Goal: Information Seeking & Learning: Learn about a topic

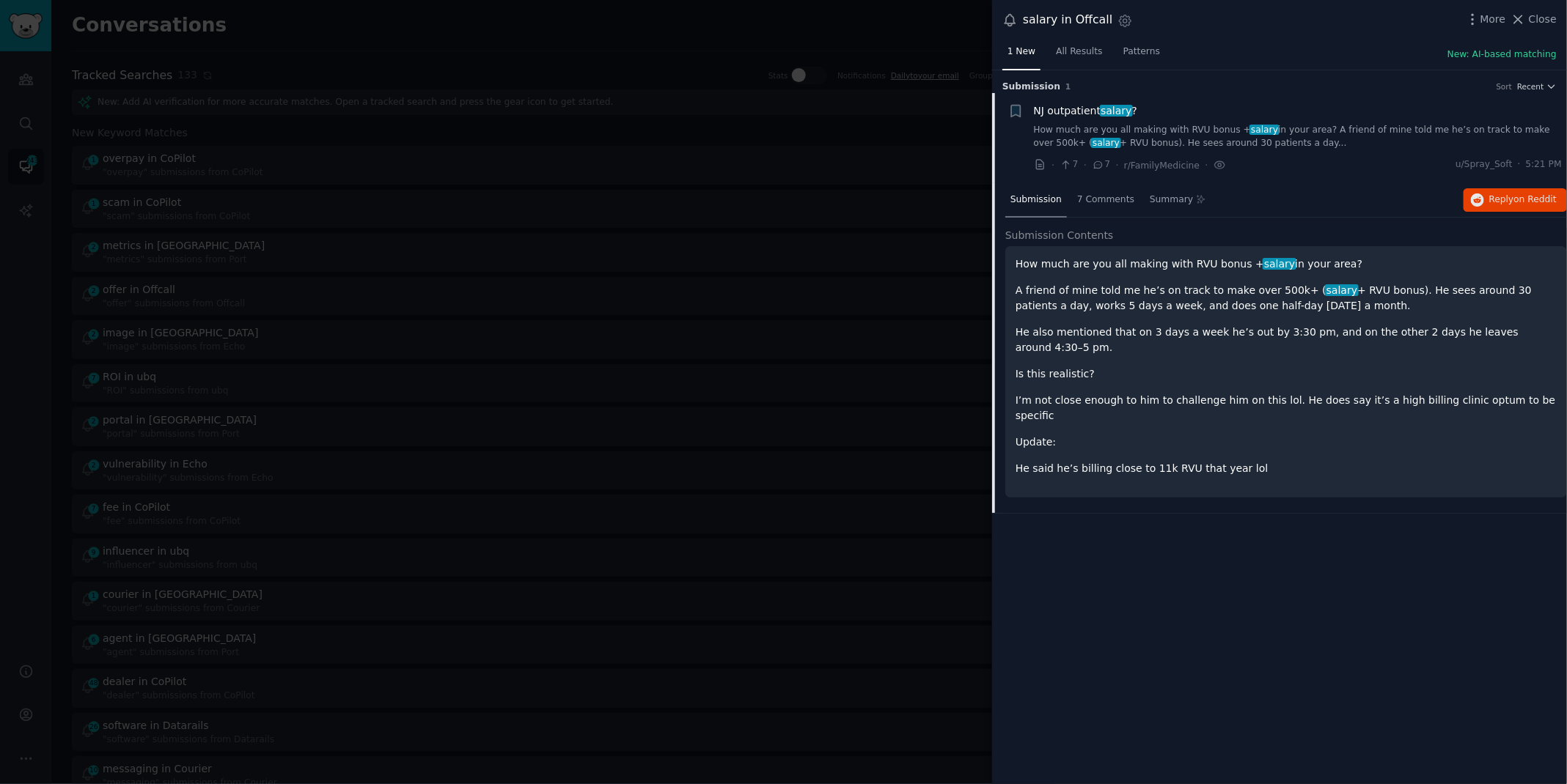
click at [27, 107] on div at bounding box center [784, 392] width 1567 height 784
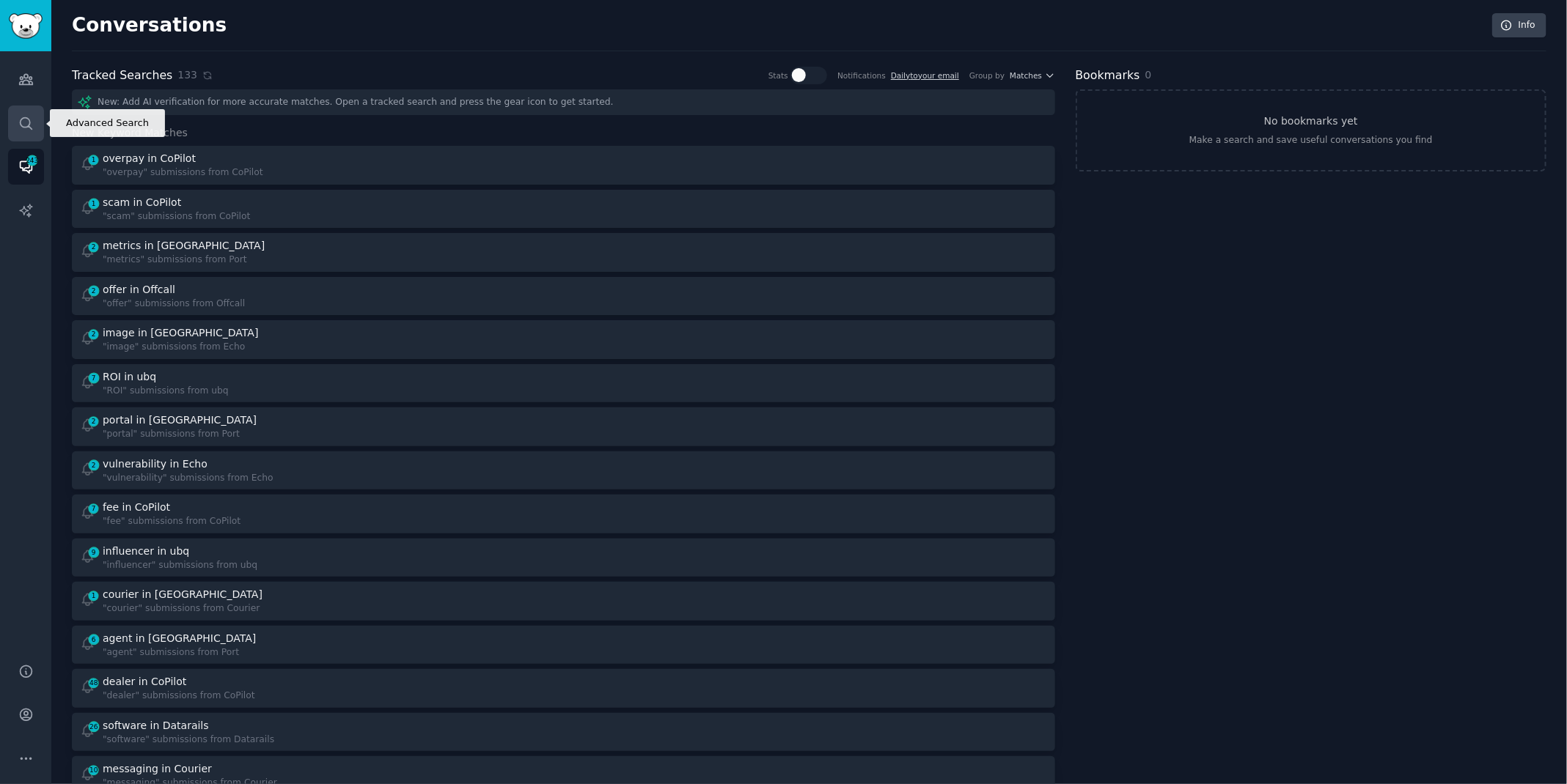
click at [28, 114] on link "Search" at bounding box center [26, 123] width 36 height 36
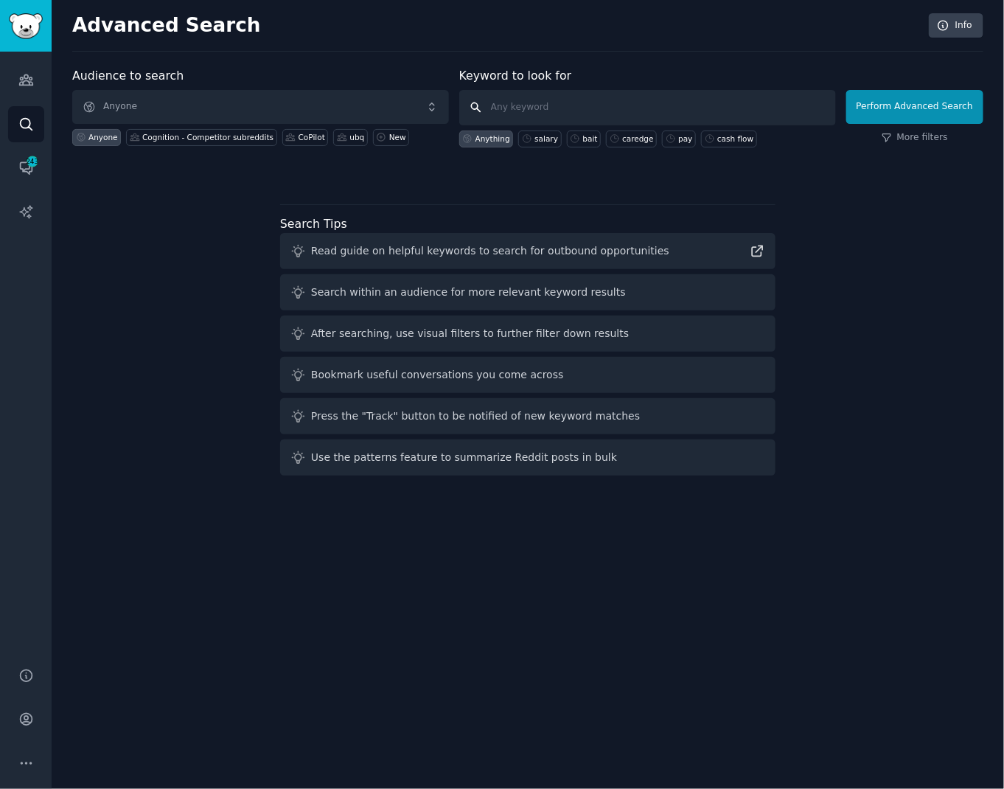
click at [510, 108] on input "text" at bounding box center [647, 107] width 377 height 35
type input "c"
click at [25, 76] on icon "Sidebar" at bounding box center [25, 79] width 15 height 15
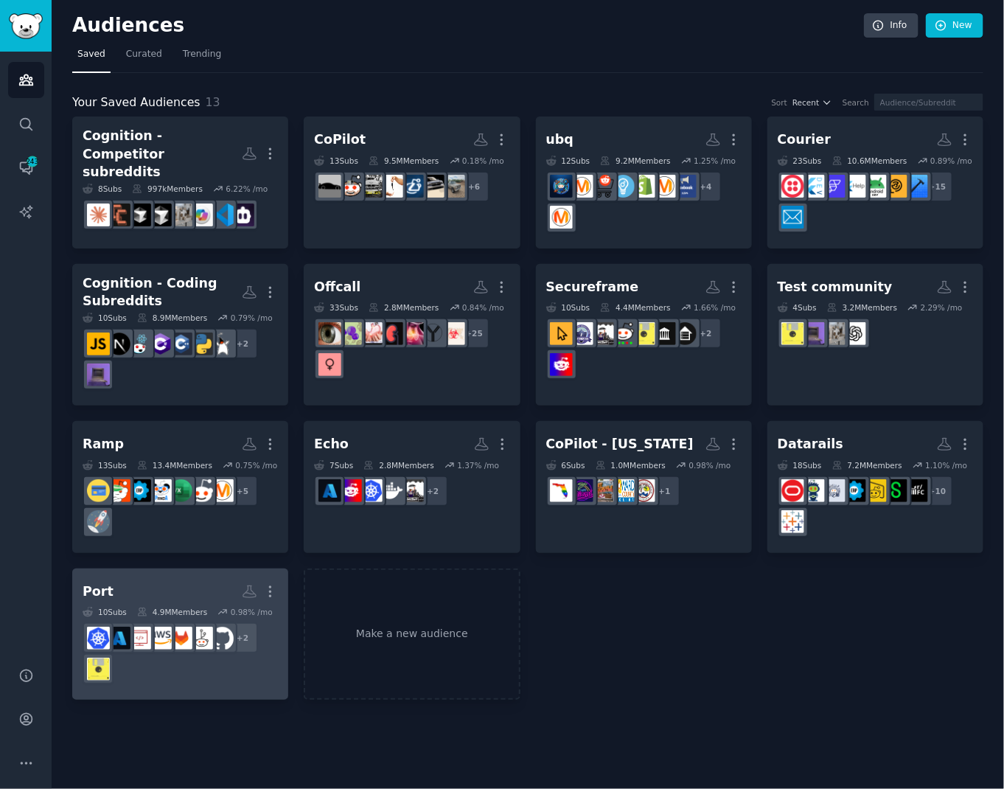
click at [139, 570] on link "Port More 10 Sub s 4.9M Members 0.98 % /mo + 2" at bounding box center [180, 635] width 216 height 132
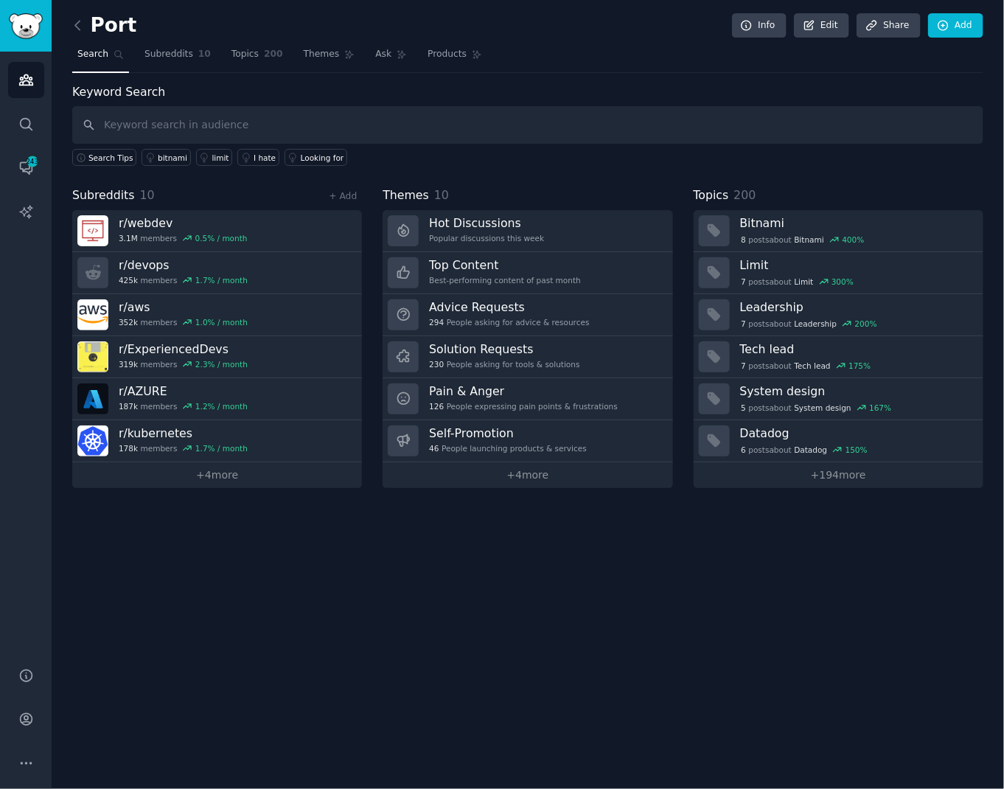
click at [243, 122] on input "text" at bounding box center [527, 125] width 911 height 38
type input "clickhouse"
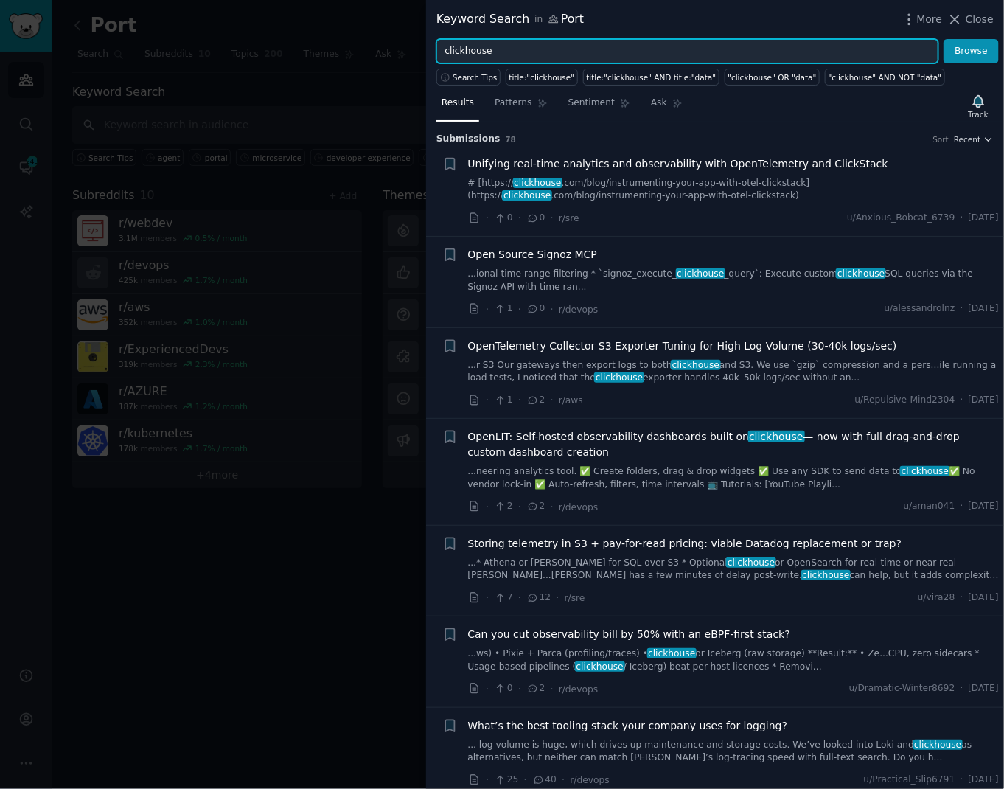
drag, startPoint x: 592, startPoint y: 55, endPoint x: 392, endPoint y: -3, distance: 208.0
click at [392, 0] on html "Audiences Search Conversations 243 AI Reports Help Account More Port Info Edit …" at bounding box center [502, 394] width 1004 height 789
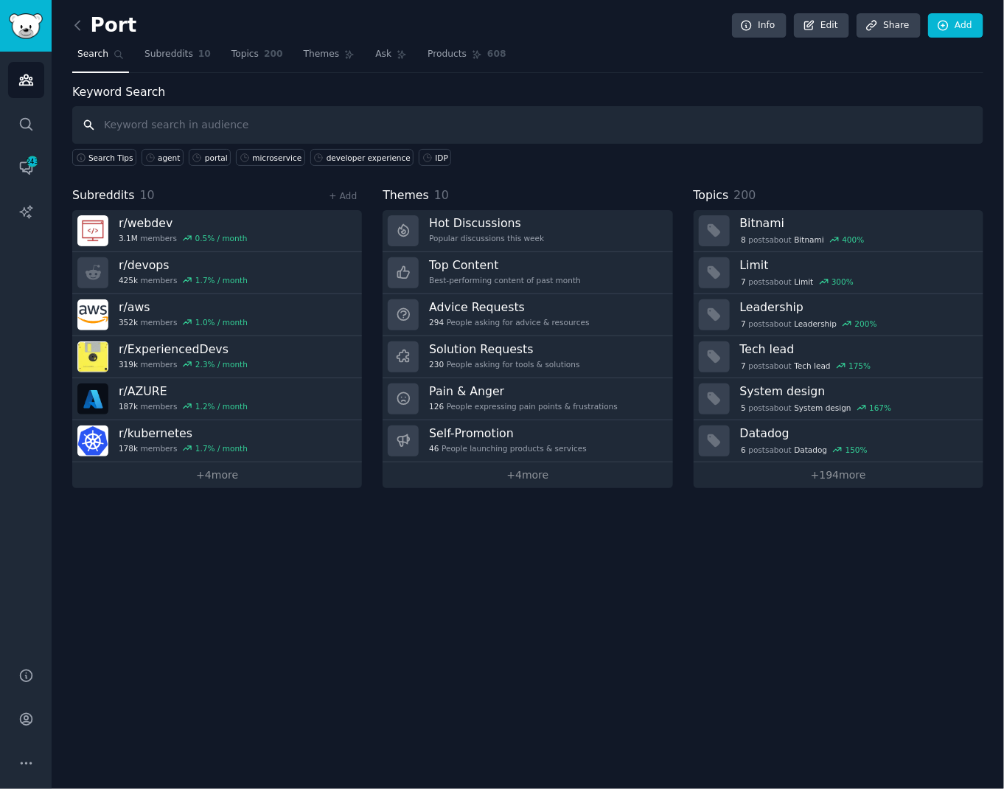
click at [261, 128] on input "text" at bounding box center [527, 125] width 911 height 38
type input "snowflake"
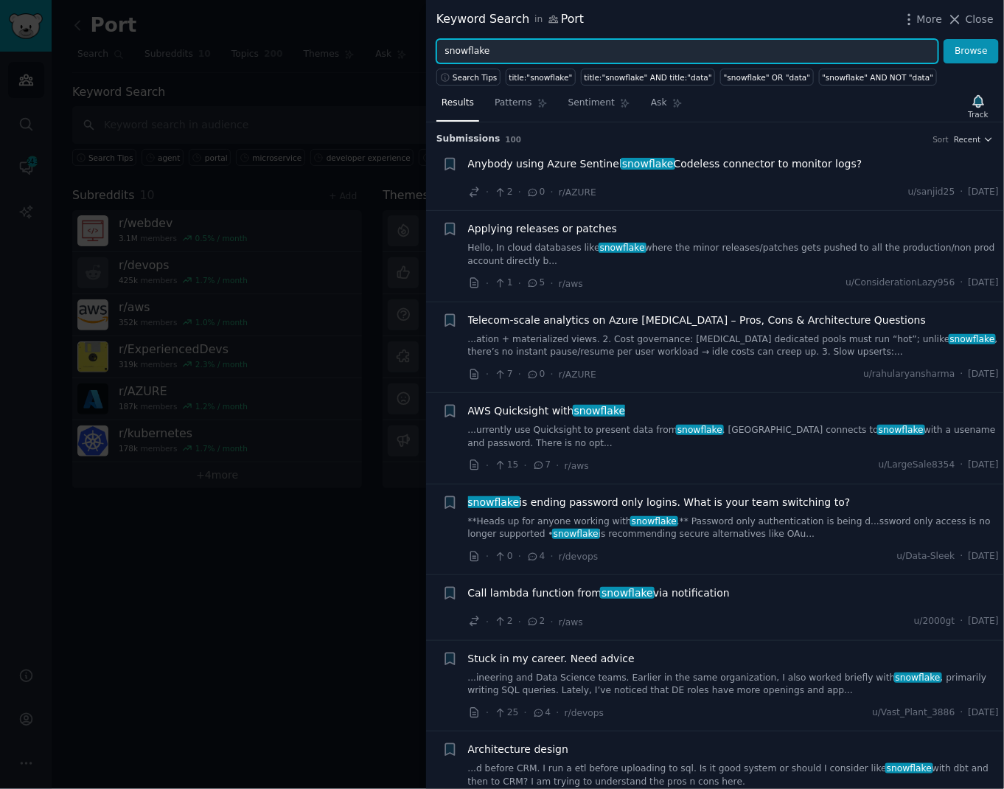
drag, startPoint x: 541, startPoint y: 44, endPoint x: 220, endPoint y: 8, distance: 322.8
click at [220, 8] on div "Keyword Search in [GEOGRAPHIC_DATA] Close snowflake Browse Search Tips title:"s…" at bounding box center [502, 394] width 1004 height 789
drag, startPoint x: 517, startPoint y: 54, endPoint x: 402, endPoint y: 54, distance: 115.0
click at [402, 54] on div "Keyword Search in [GEOGRAPHIC_DATA] Close snowflake Browse Search Tips title:"s…" at bounding box center [502, 394] width 1004 height 789
click at [944, 39] on button "Browse" at bounding box center [971, 51] width 55 height 25
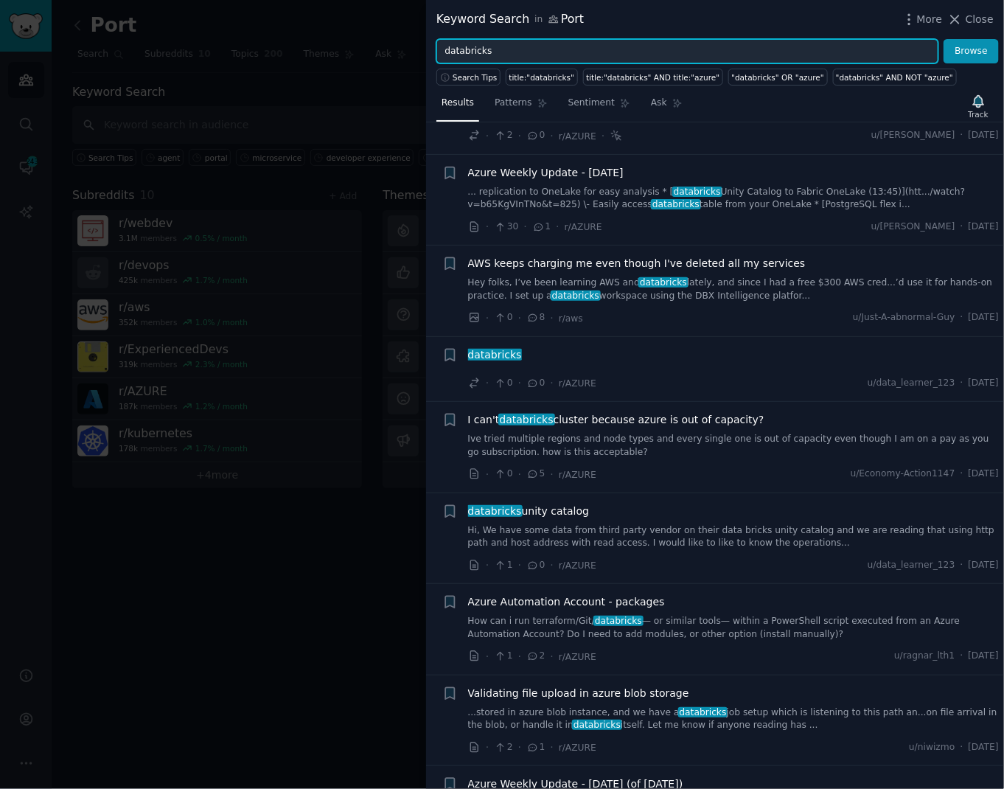
scroll to position [1167, 0]
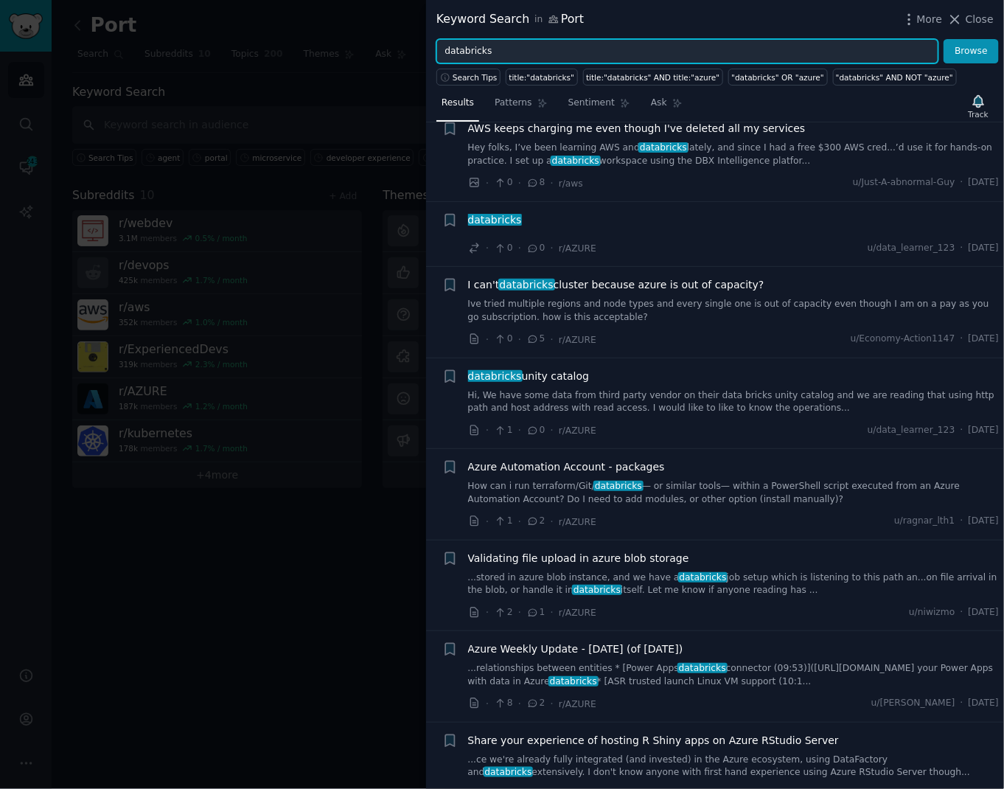
drag, startPoint x: 560, startPoint y: 58, endPoint x: 375, endPoint y: 47, distance: 186.1
click at [375, 47] on div "Keyword Search in Port More Close databricks Browse Search Tips title:"databric…" at bounding box center [502, 394] width 1004 height 789
type input "cloudera"
click at [944, 39] on button "Browse" at bounding box center [971, 51] width 55 height 25
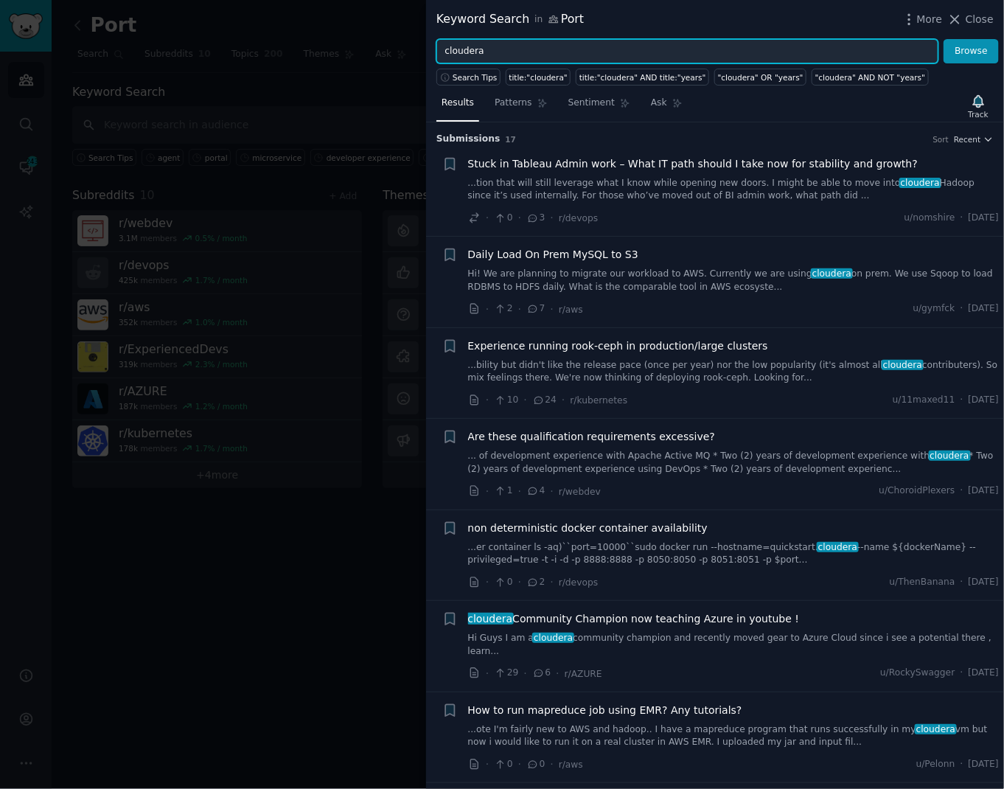
drag, startPoint x: 604, startPoint y: 52, endPoint x: 447, endPoint y: 14, distance: 161.5
click at [447, 14] on div "Keyword Search in [GEOGRAPHIC_DATA] Close cloudera Browse Search Tips title:"cl…" at bounding box center [715, 394] width 578 height 789
click at [970, 19] on span "Close" at bounding box center [980, 19] width 28 height 15
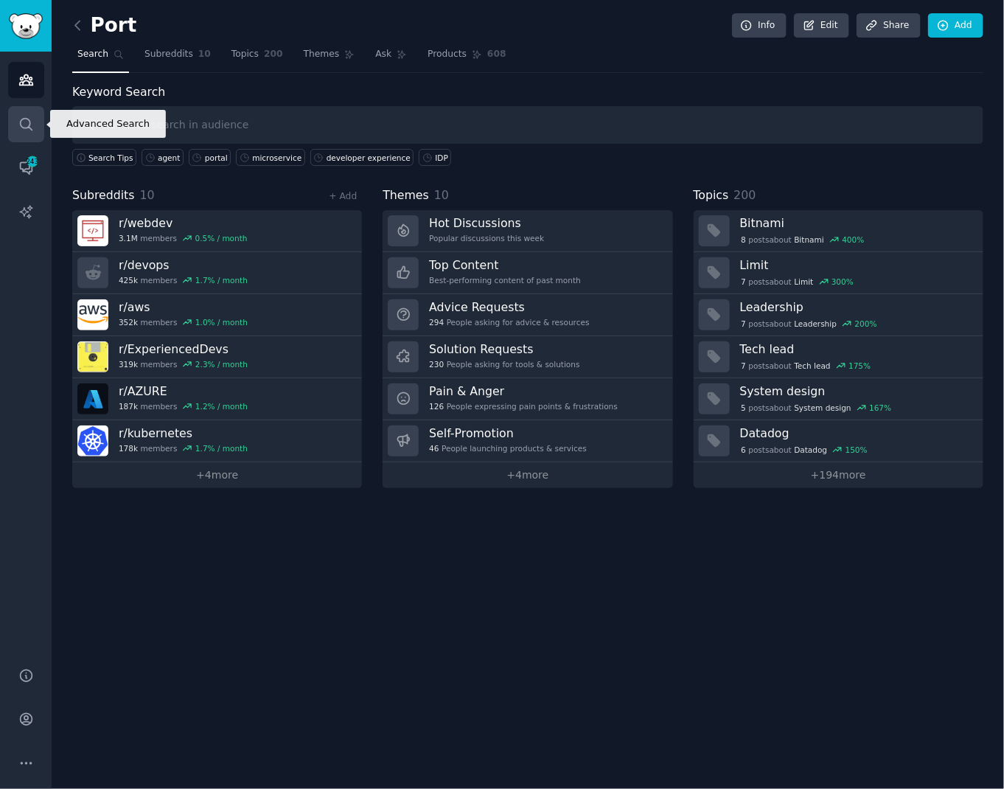
click at [12, 117] on link "Search" at bounding box center [26, 124] width 36 height 36
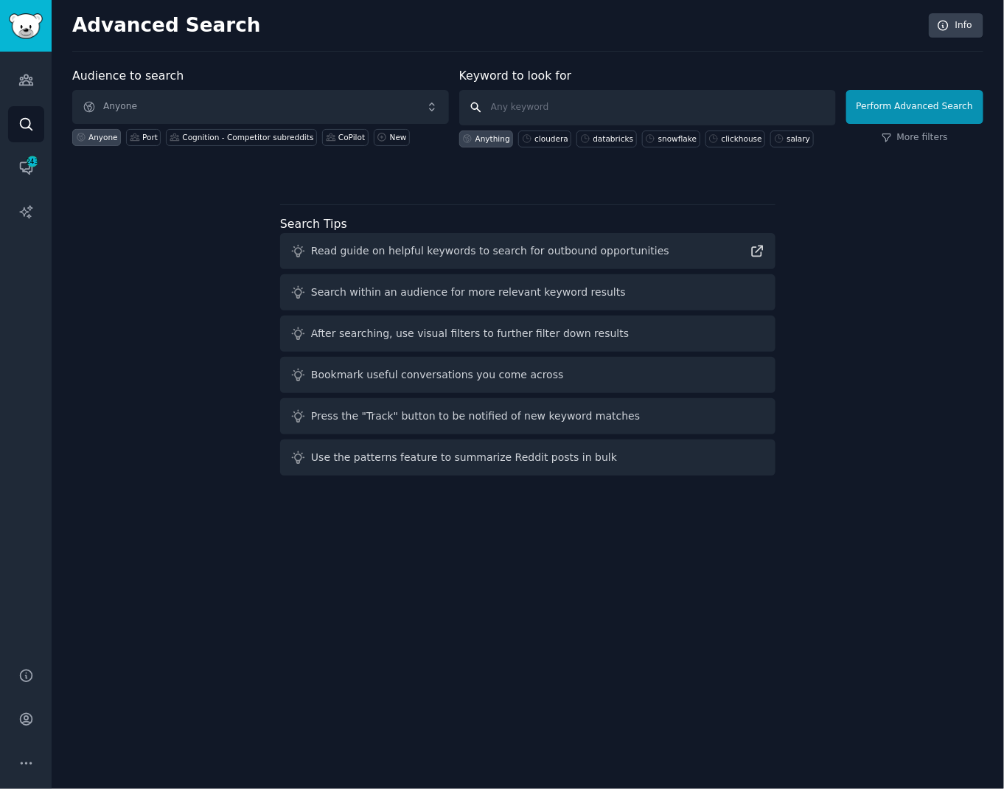
click at [545, 103] on input "text" at bounding box center [647, 107] width 377 height 35
type input "databricks"
click button "Perform Advanced Search" at bounding box center [915, 107] width 137 height 34
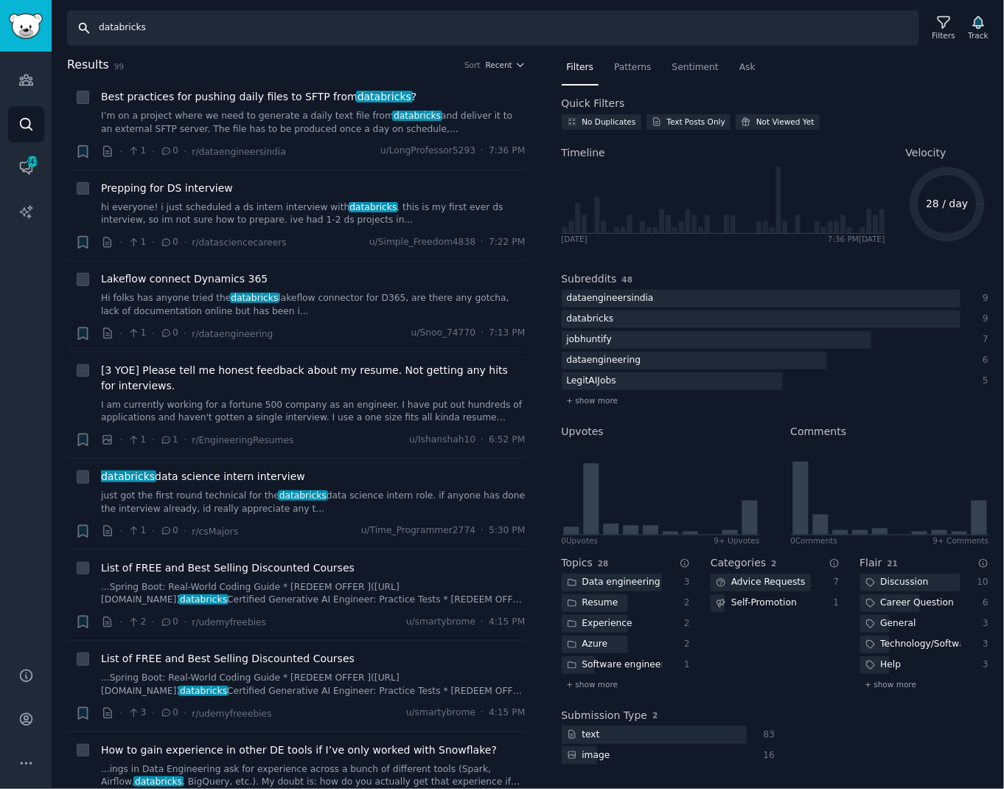
drag, startPoint x: 159, startPoint y: 30, endPoint x: 0, endPoint y: -2, distance: 162.6
click at [0, 0] on html "Audiences Search Conversations 243 AI Reports Help Account More Search databric…" at bounding box center [502, 394] width 1004 height 789
type input "d"
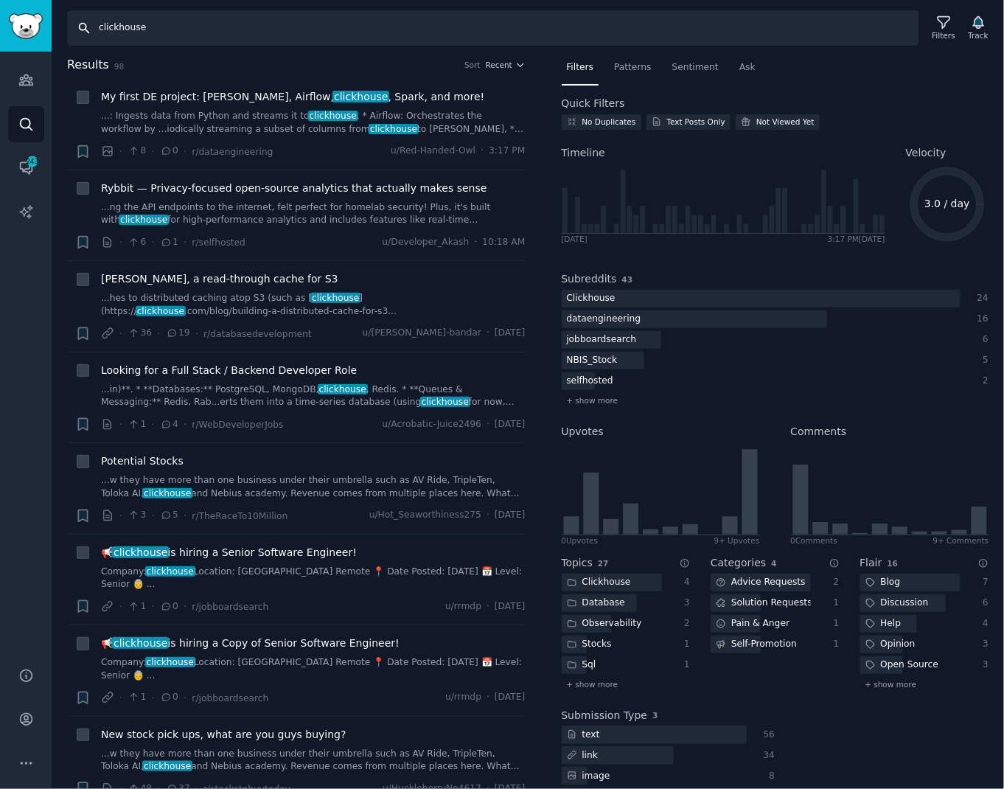
drag, startPoint x: 181, startPoint y: 20, endPoint x: 60, endPoint y: 18, distance: 121.7
click at [59, 18] on div "Search clickhouse Filters Track" at bounding box center [528, 23] width 953 height 46
drag, startPoint x: 165, startPoint y: 32, endPoint x: 83, endPoint y: 27, distance: 82.8
click at [83, 29] on input "clickhouse" at bounding box center [493, 27] width 852 height 35
type input "snowflake"
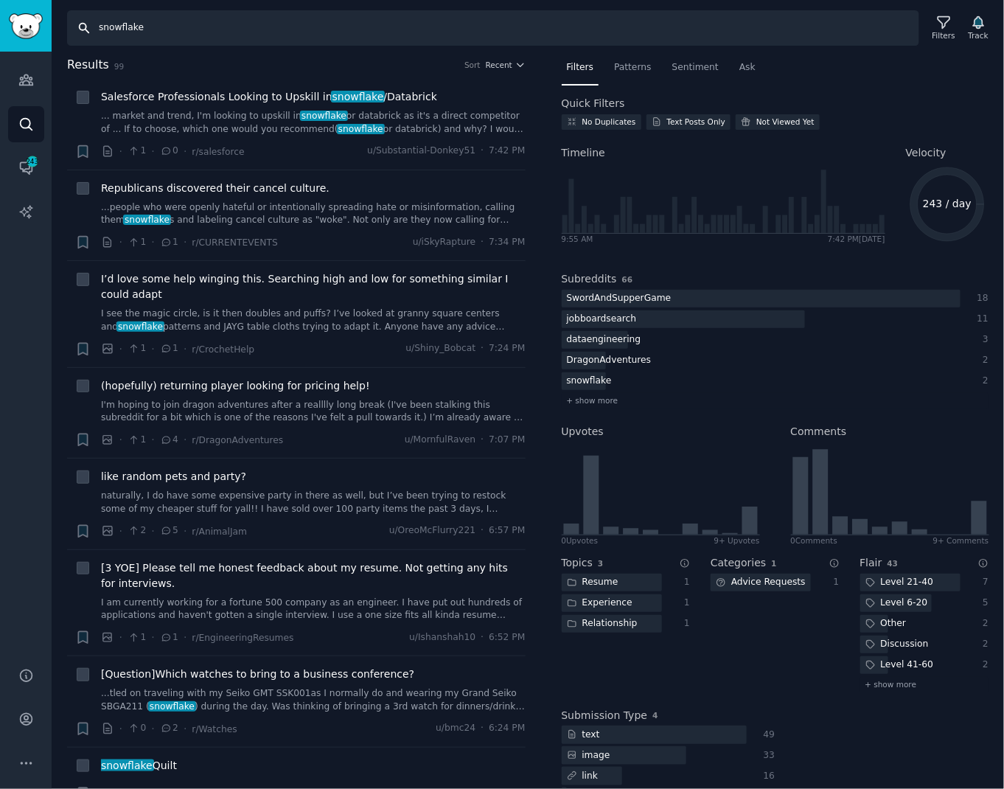
drag, startPoint x: 166, startPoint y: 32, endPoint x: 39, endPoint y: 0, distance: 130.7
click at [39, 1] on div "Audiences Search Conversations 243 AI Reports Help Account More Search snowflak…" at bounding box center [502, 394] width 1004 height 789
type input "cloudera"
